Goal: Find specific page/section: Find specific page/section

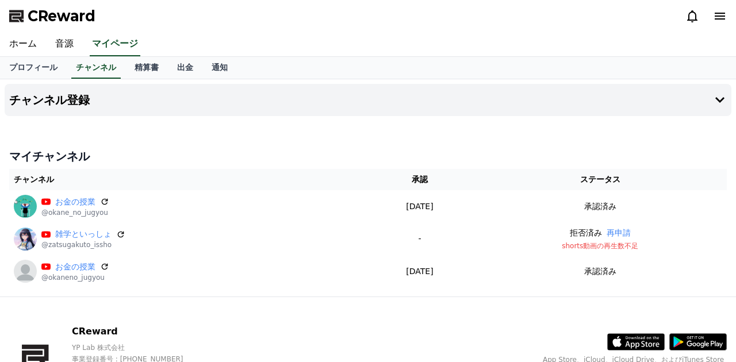
click at [263, 136] on div "チャンネル登録 マイチャンネル チャンネル 承認 ステータス お金の授業 @okane_no_jugyou [DATE] 08-21 承認済み 雑学といっしょ…" at bounding box center [368, 187] width 736 height 217
click at [269, 139] on div "チャンネル登録 マイチャンネル チャンネル 承認 ステータス お金の授業 @okane_no_jugyou [DATE] 08-21 承認済み 雑学といっしょ…" at bounding box center [368, 187] width 736 height 217
